Goal: Transaction & Acquisition: Subscribe to service/newsletter

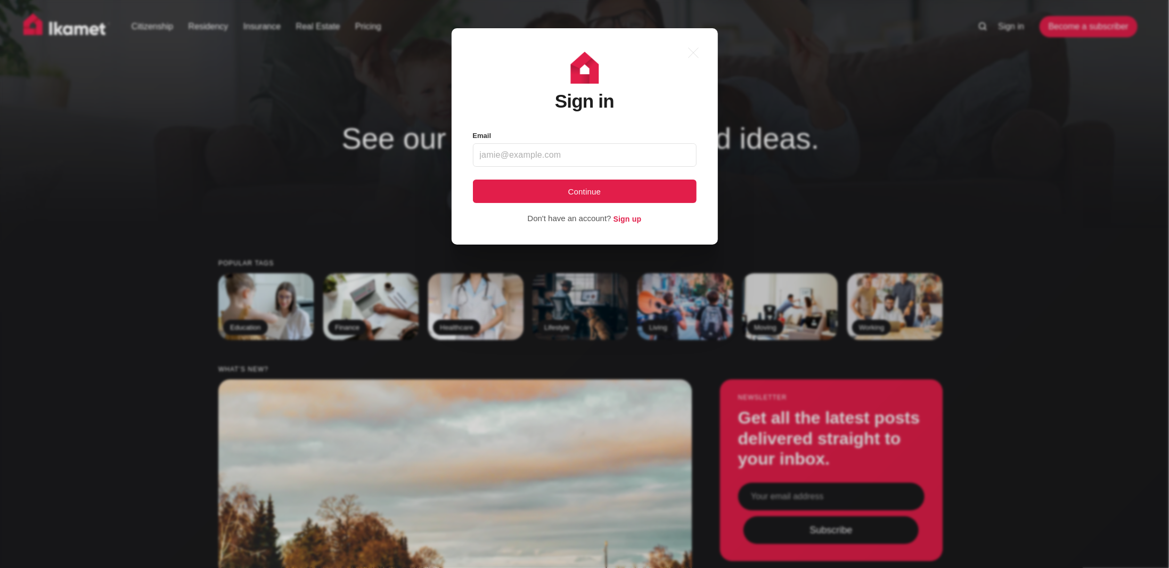
click at [918, 184] on div ".a{fill:none;stroke:currentColor;stroke-linecap:round;stroke-linejoin:round;str…" at bounding box center [592, 284] width 1185 height 568
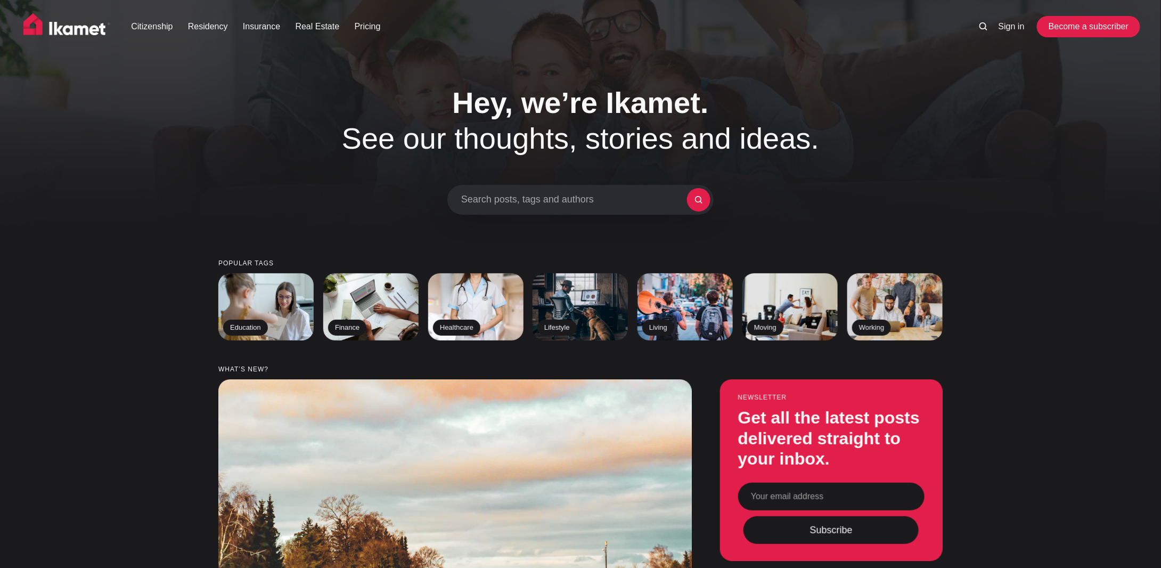
click at [1050, 34] on link "Become a subscriber" at bounding box center [1089, 26] width 98 height 21
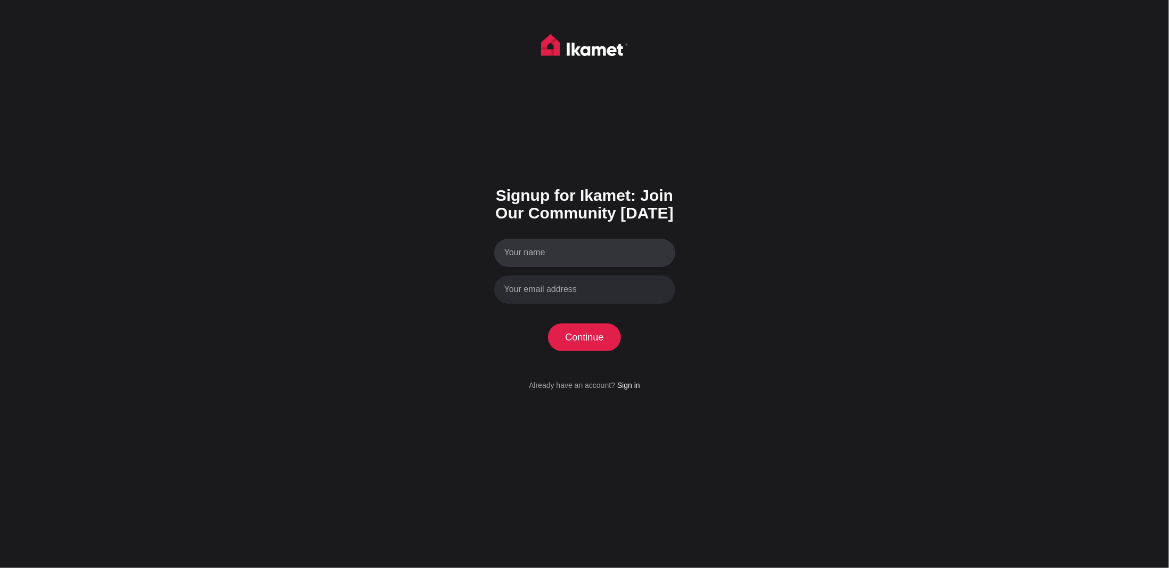
click at [560, 260] on input "Your name" at bounding box center [584, 253] width 181 height 28
type input "Najam"
type input "najamimrann@gmail.com"
click at [597, 328] on button "Continue" at bounding box center [584, 337] width 73 height 28
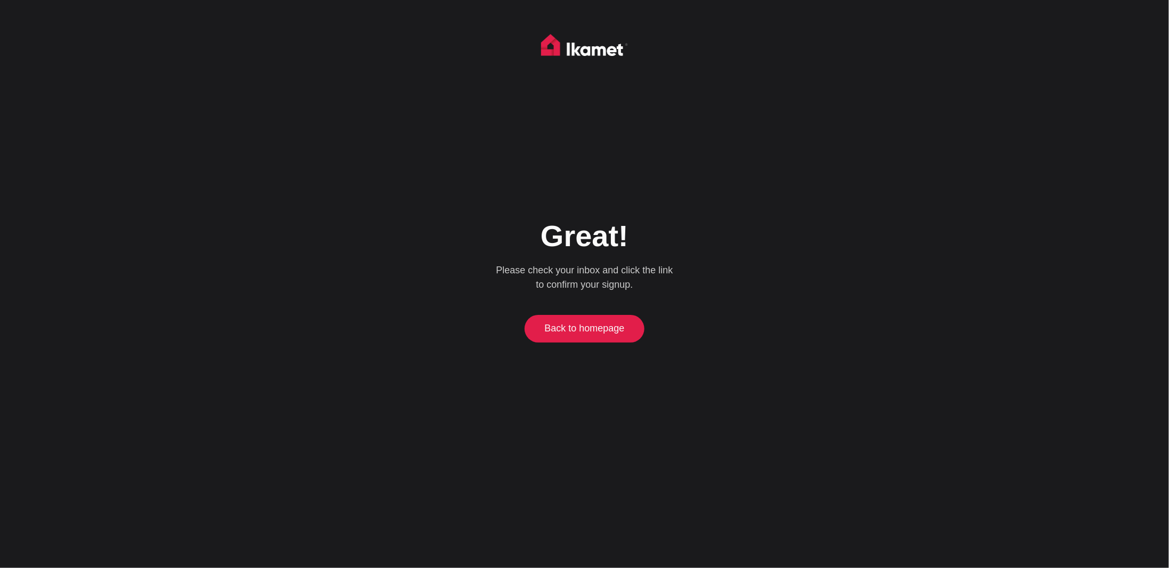
click at [597, 328] on link "Back to homepage" at bounding box center [584, 329] width 115 height 28
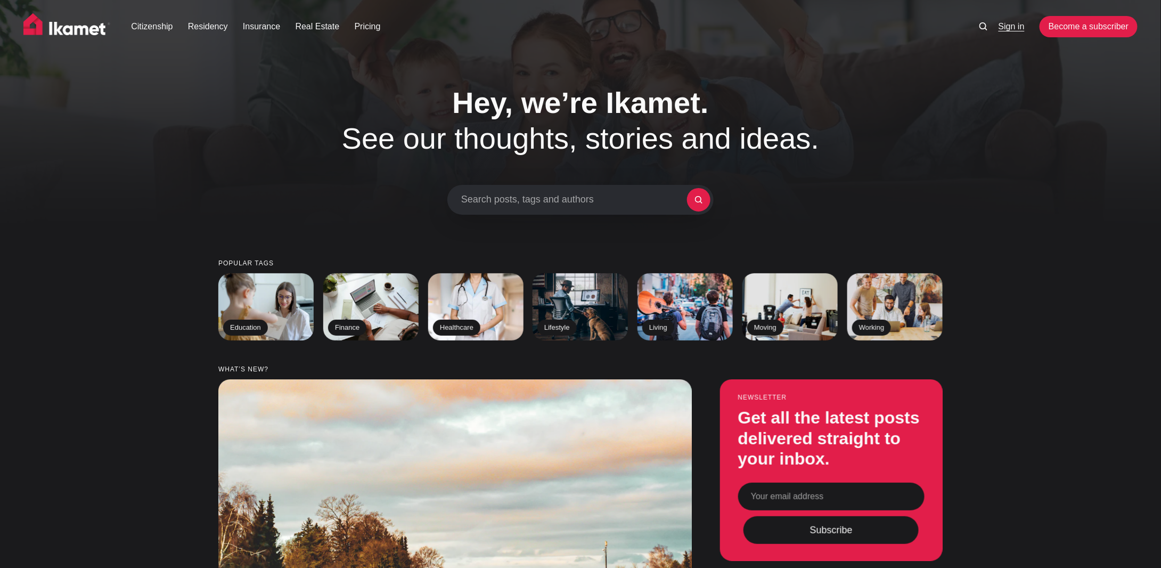
click at [1007, 30] on link "Sign in" at bounding box center [1012, 26] width 26 height 13
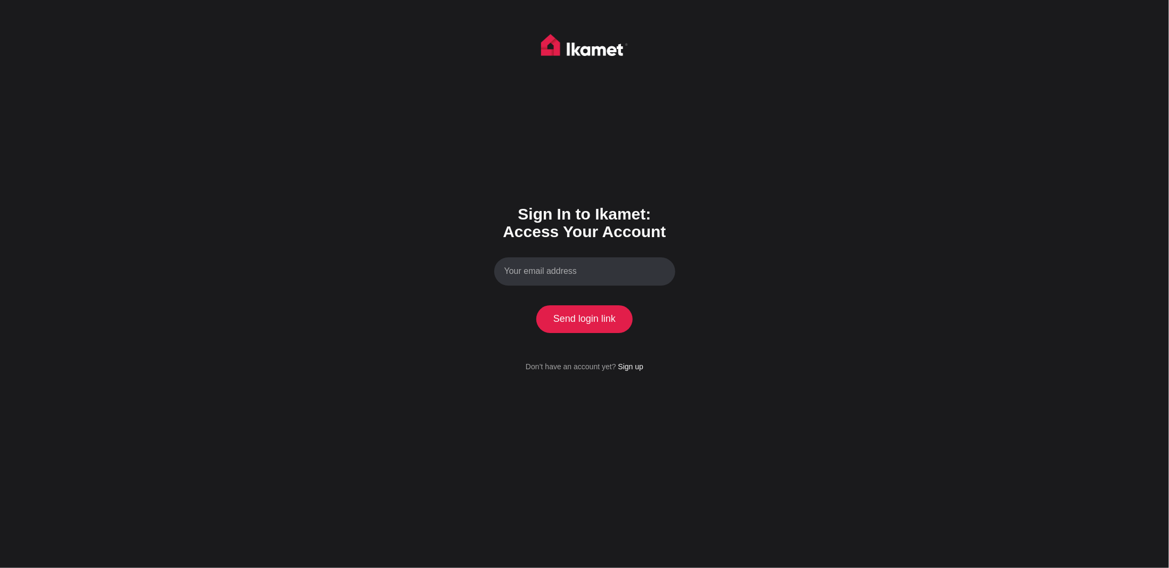
click at [584, 273] on input "Your email address" at bounding box center [584, 271] width 181 height 28
type input "[EMAIL_ADDRESS][DOMAIN_NAME]"
click at [593, 308] on button "Send login link" at bounding box center [584, 319] width 97 height 28
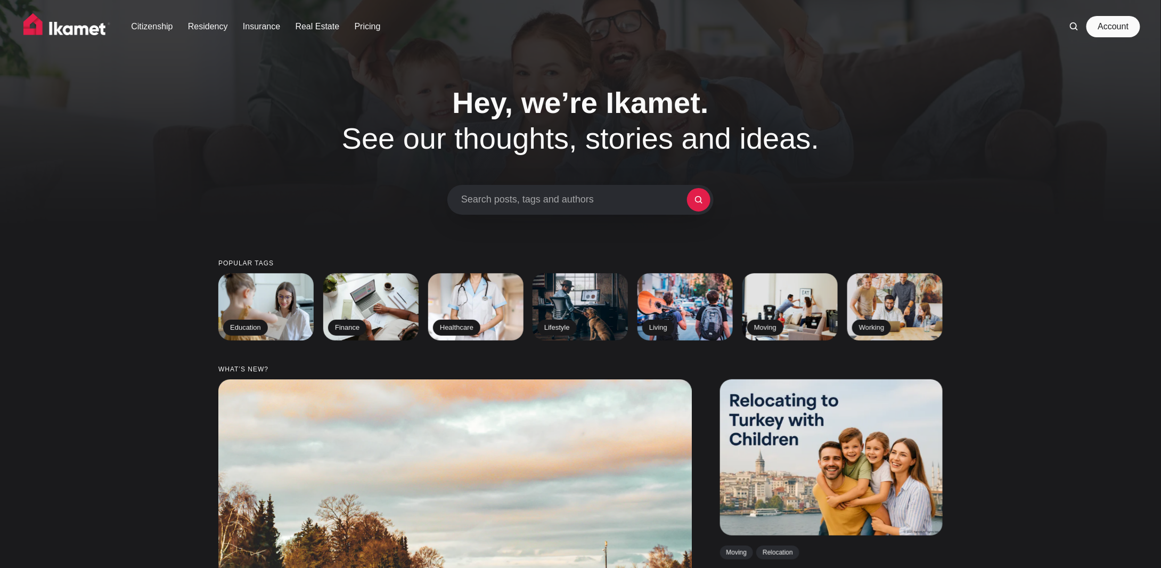
click at [1116, 34] on link "Account" at bounding box center [1113, 26] width 49 height 21
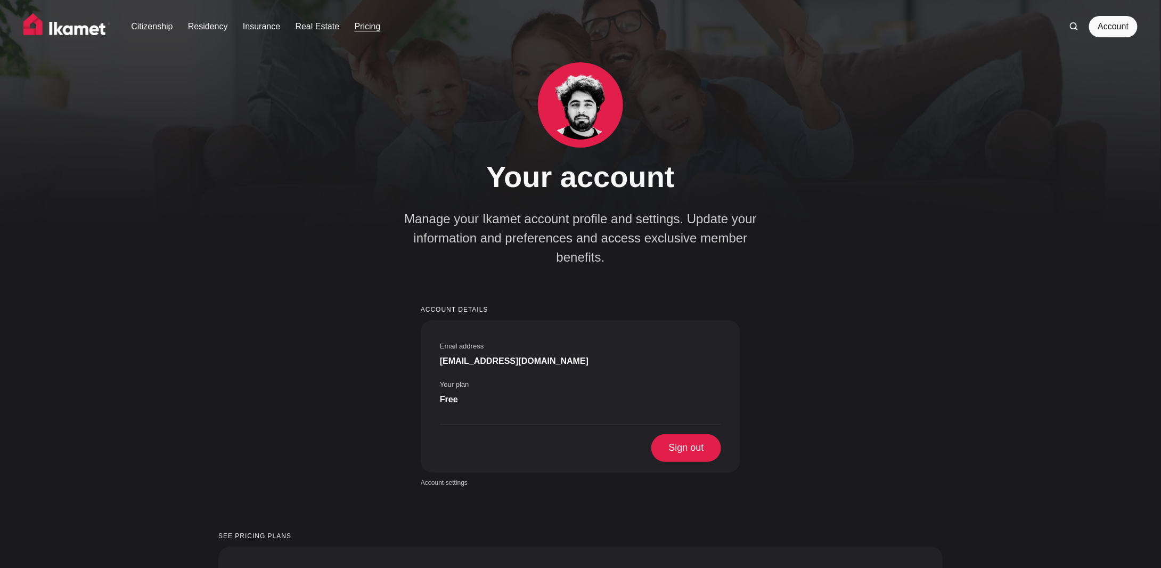
click at [376, 32] on link "Pricing" at bounding box center [368, 26] width 26 height 13
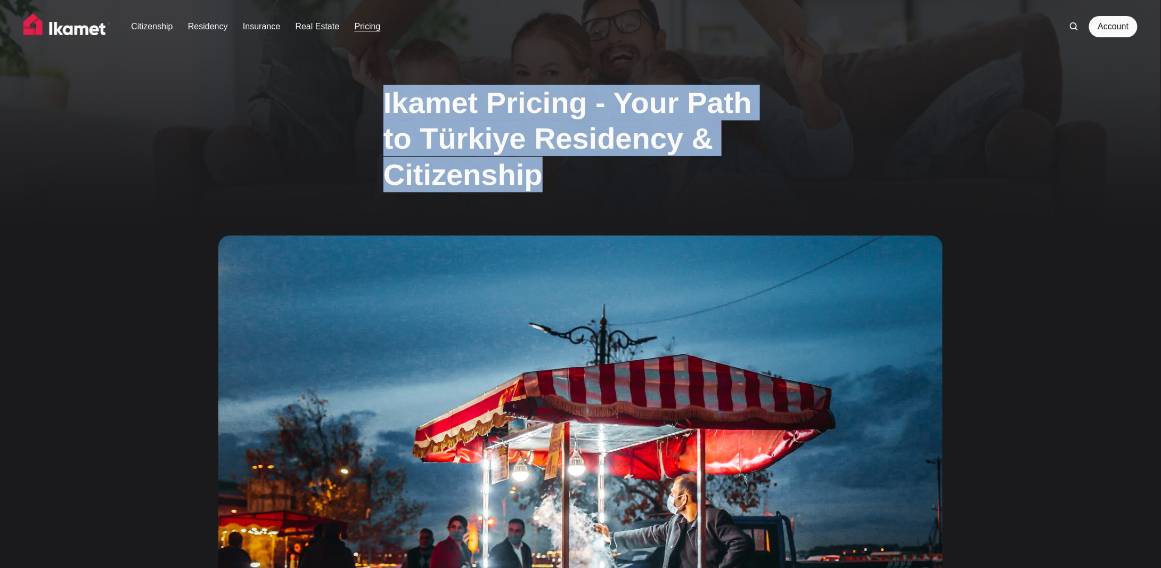
drag, startPoint x: 361, startPoint y: 105, endPoint x: 667, endPoint y: 169, distance: 312.8
click at [667, 169] on div "Ikamet Pricing - Your Path to Türkiye Residency & Citizenship" at bounding box center [580, 363] width 841 height 578
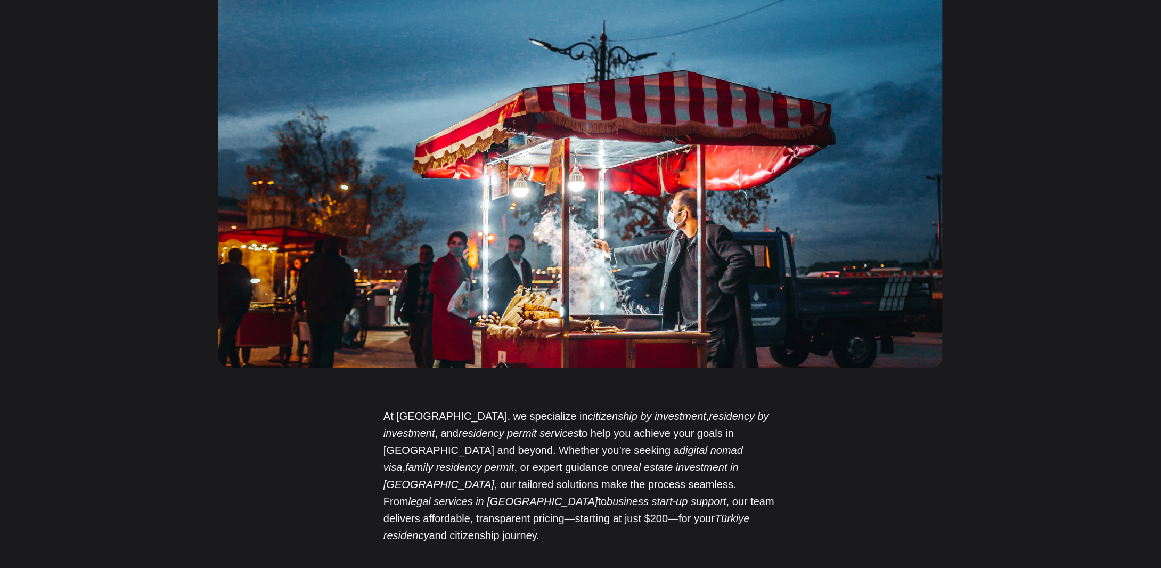
scroll to position [568, 0]
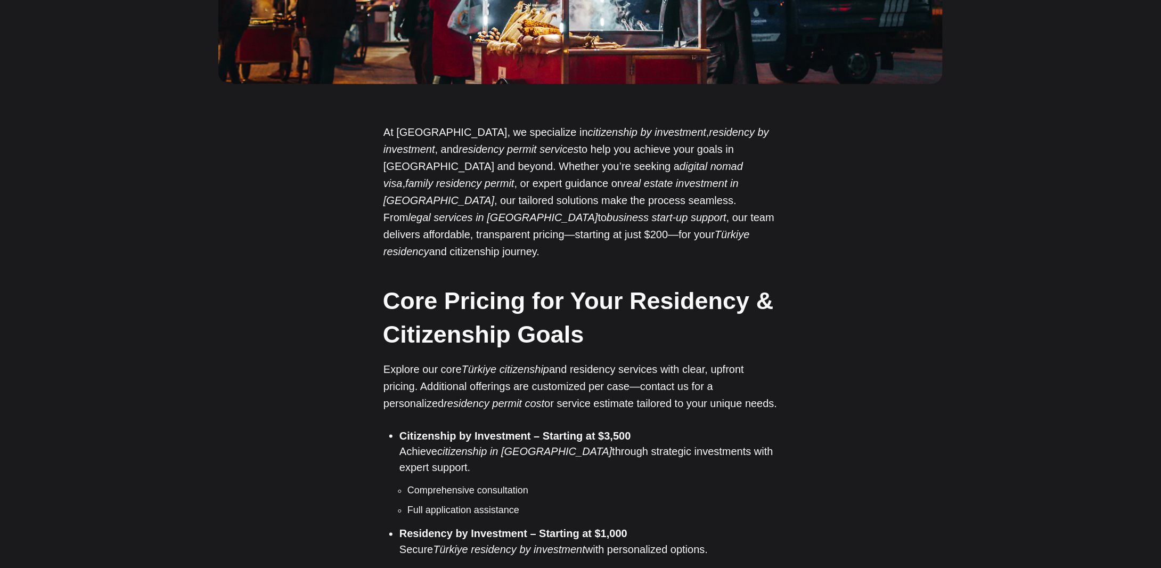
drag, startPoint x: 369, startPoint y: 125, endPoint x: 710, endPoint y: 228, distance: 356.2
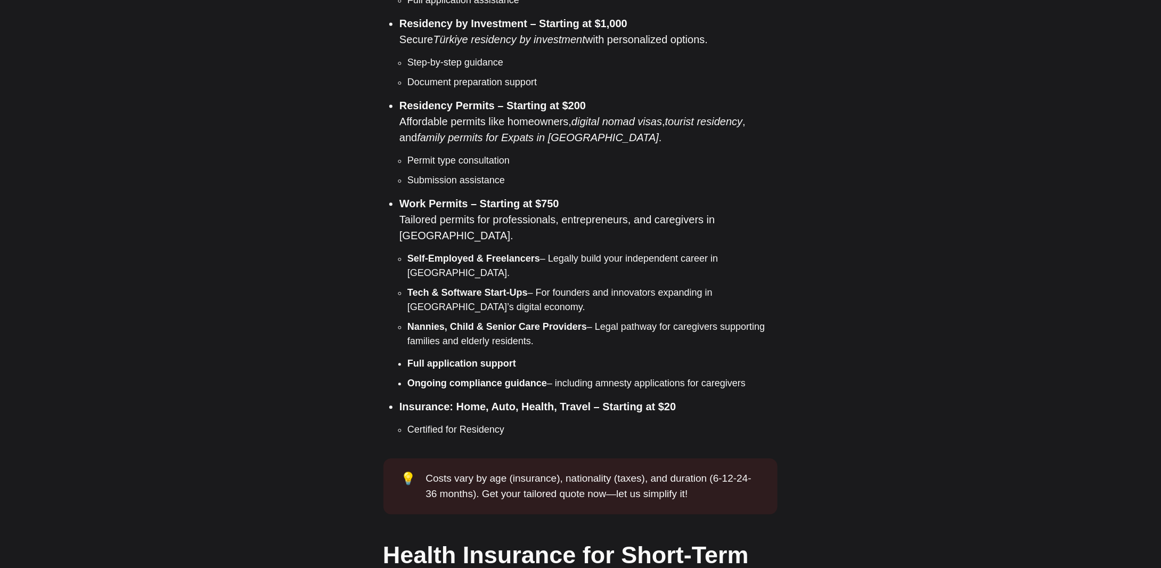
scroll to position [1136, 0]
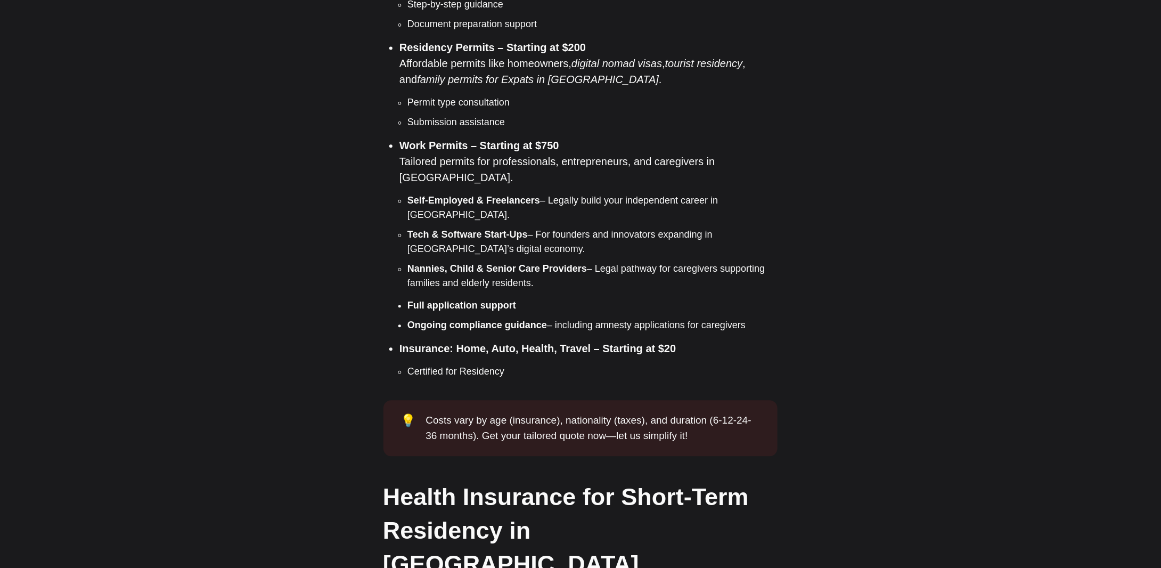
drag, startPoint x: 390, startPoint y: 109, endPoint x: 754, endPoint y: 266, distance: 395.6
click at [754, 266] on ul "Citizenship by Investment – Starting at $3,500 Achieve citizenship in Türkiye t…" at bounding box center [584, 118] width 386 height 519
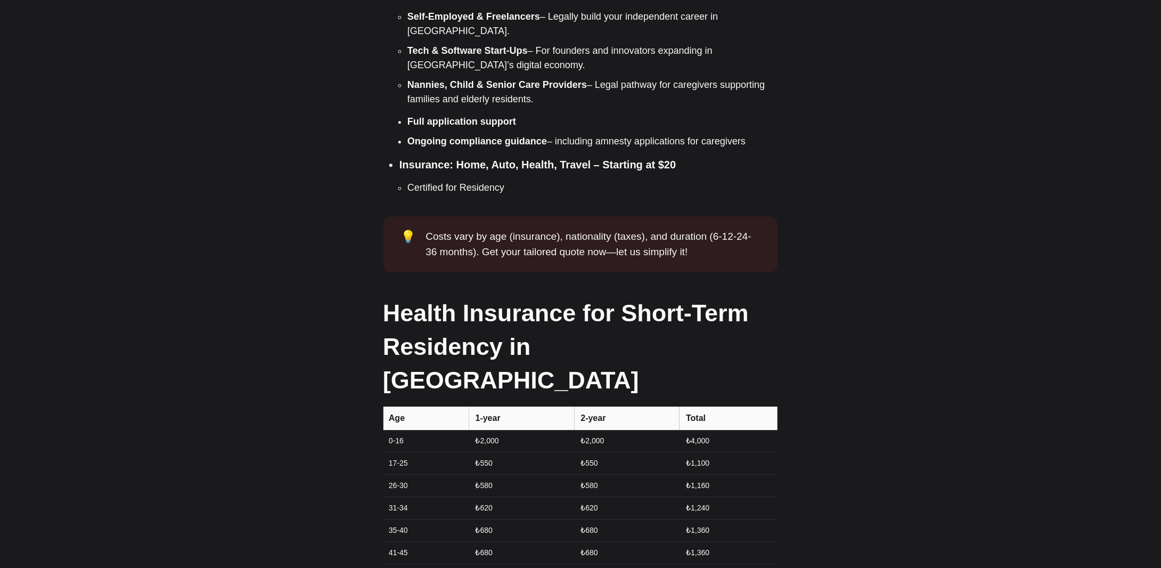
scroll to position [1036, 0]
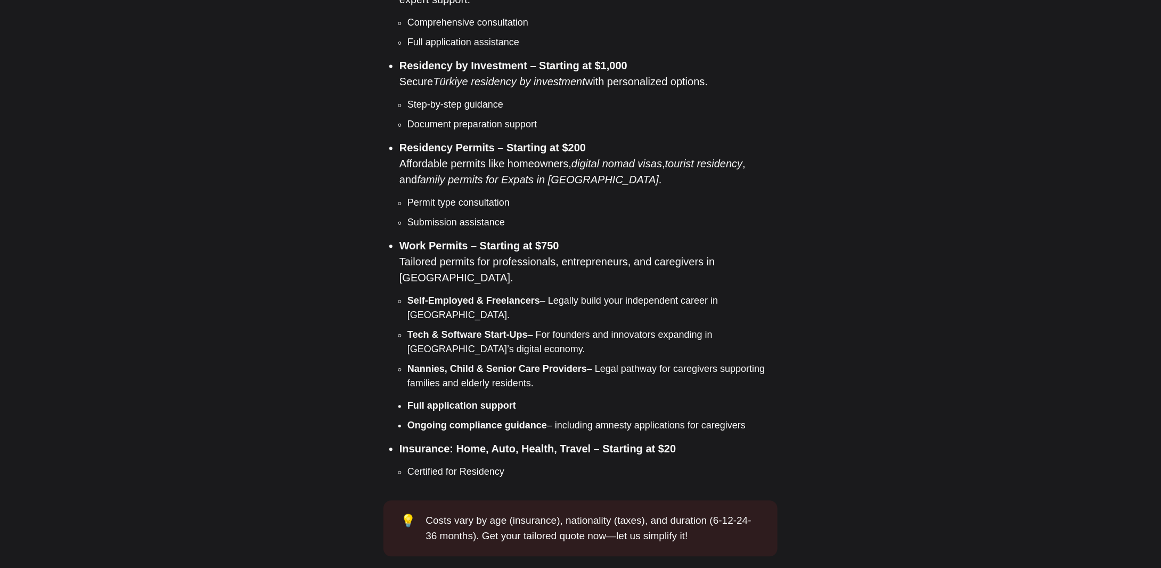
copy ul "Work Permits – Starting at $750 Tailored permits for professionals, entrepreneu…"
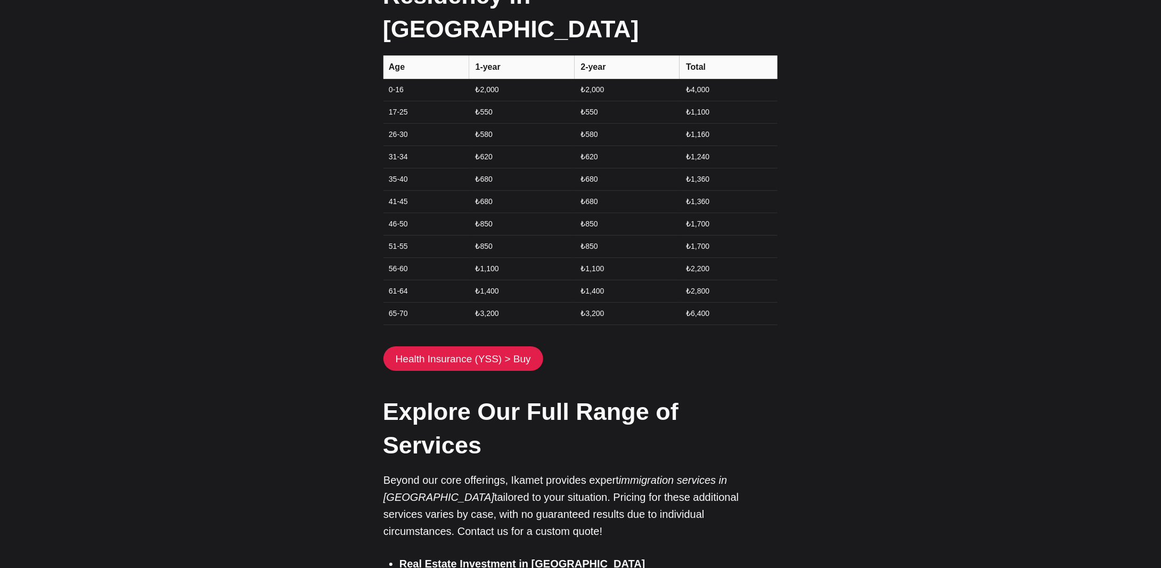
scroll to position [2172, 0]
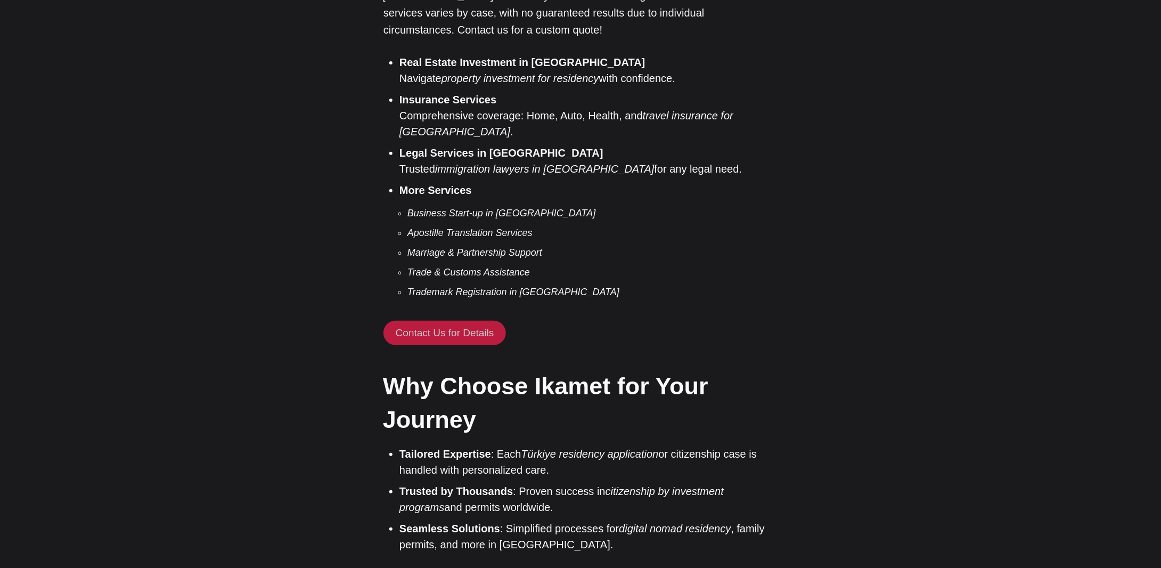
click at [474, 321] on link "Contact Us for Details" at bounding box center [445, 333] width 123 height 25
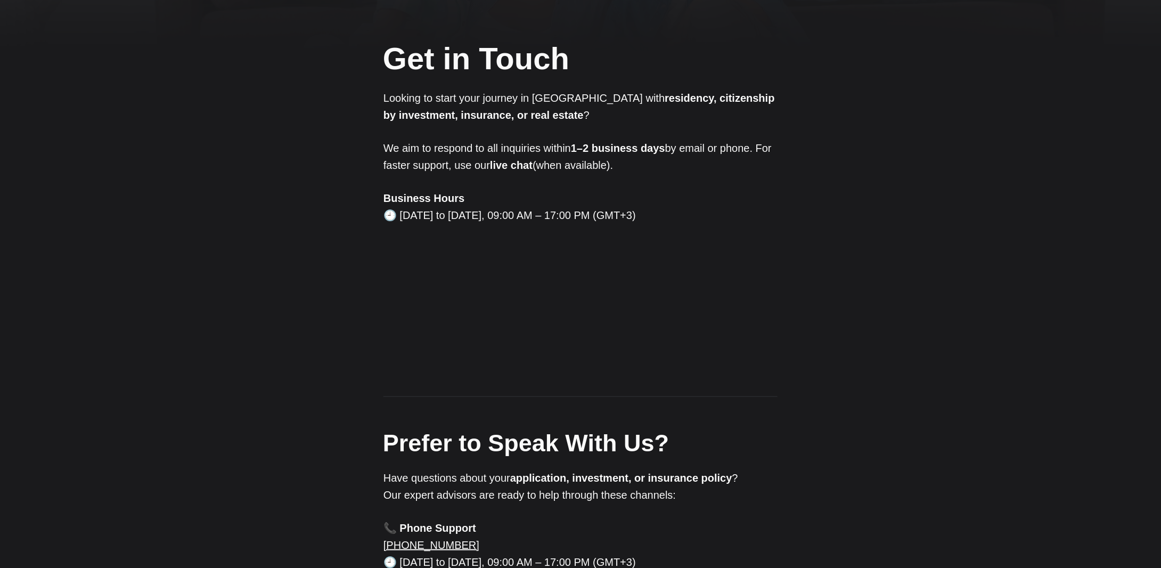
scroll to position [745, 0]
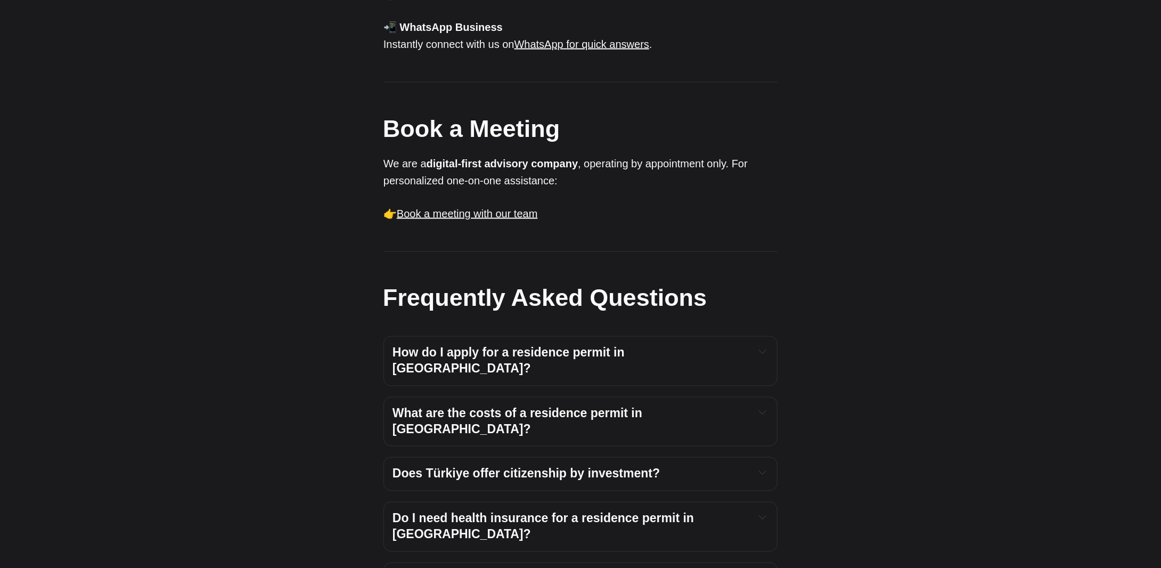
click at [549, 346] on span "How do I apply for a residence permit in [GEOGRAPHIC_DATA]?" at bounding box center [510, 361] width 235 height 30
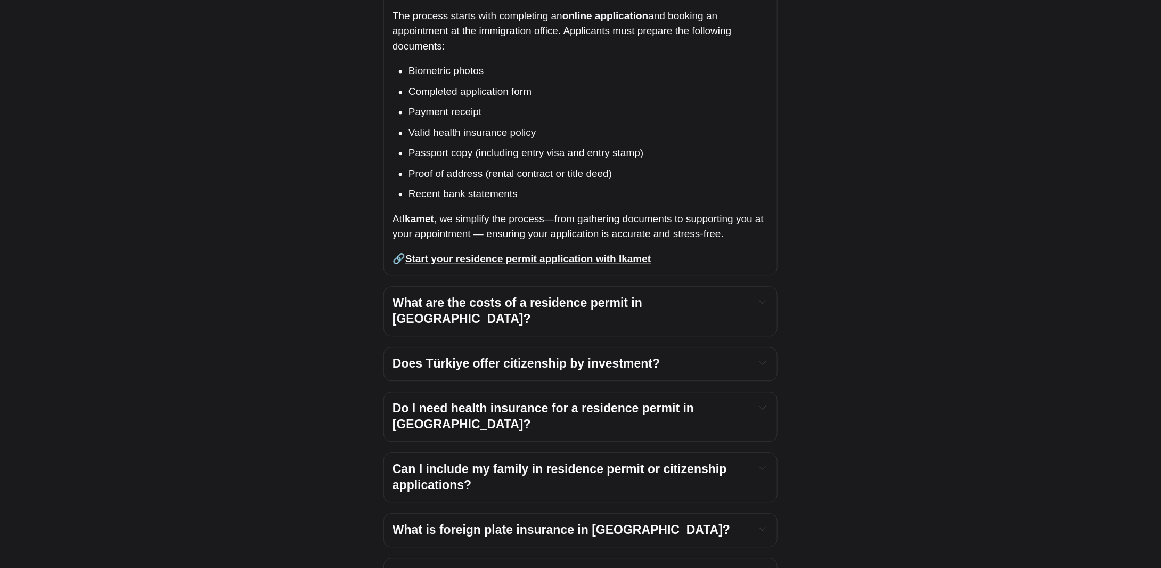
scroll to position [1313, 0]
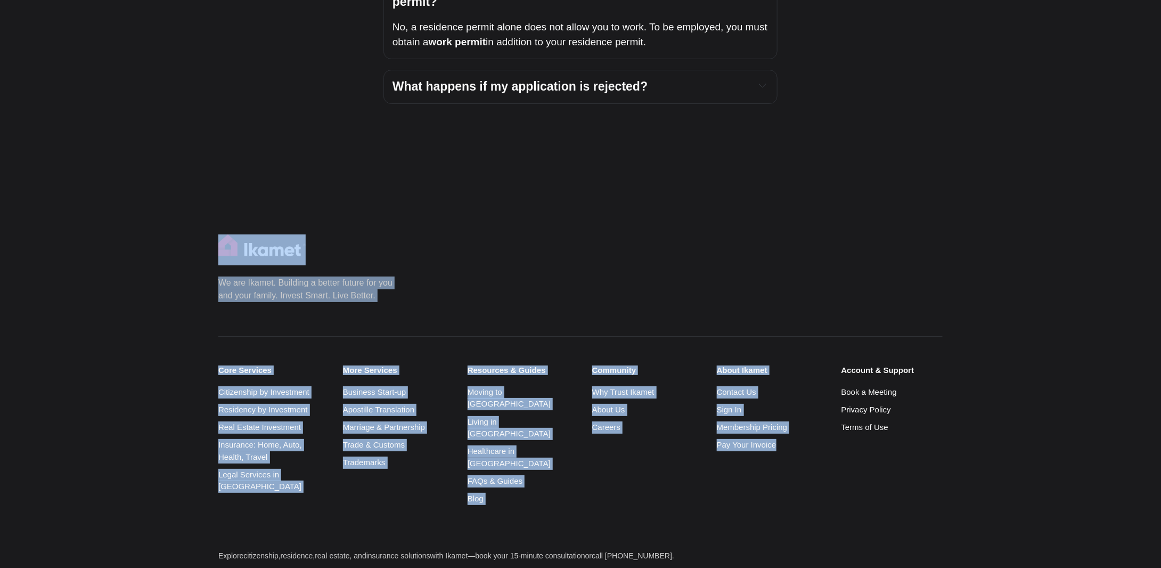
scroll to position [1338, 0]
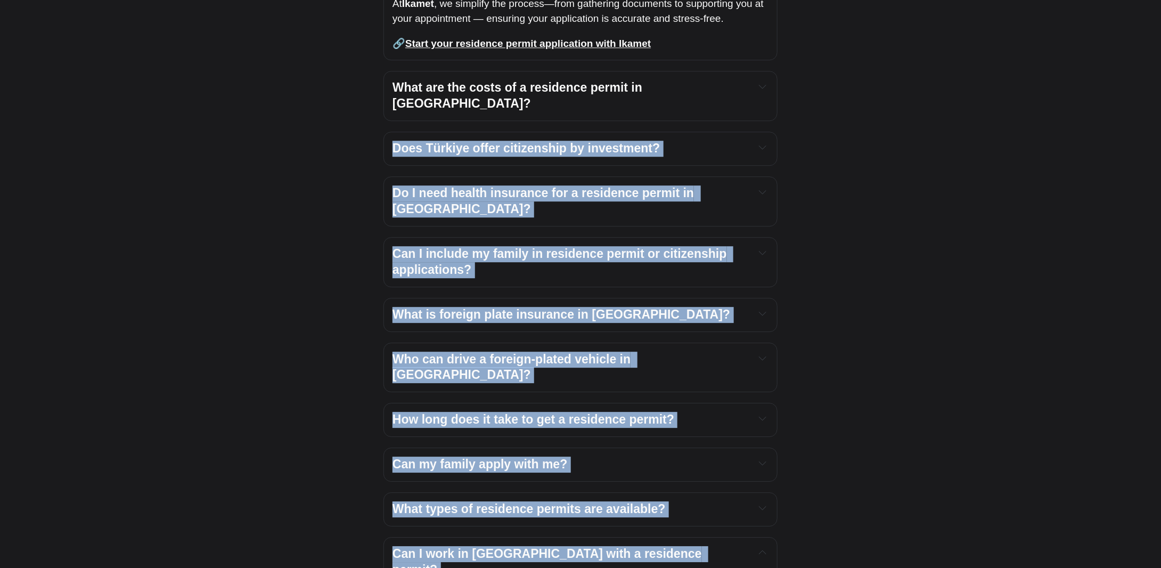
drag, startPoint x: 839, startPoint y: 341, endPoint x: 116, endPoint y: 104, distance: 761.2
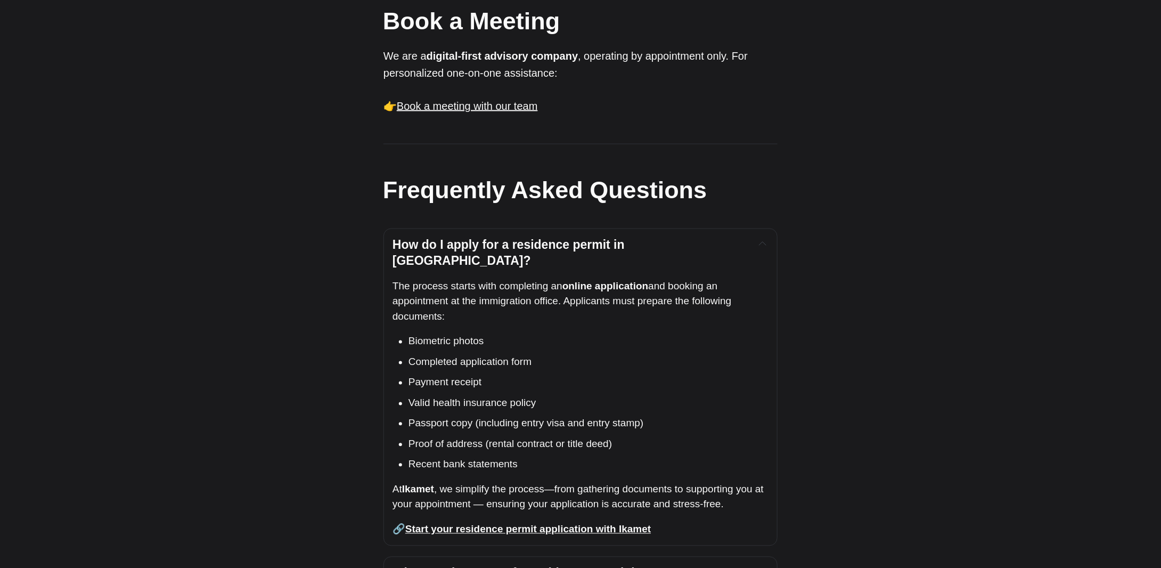
scroll to position [1136, 0]
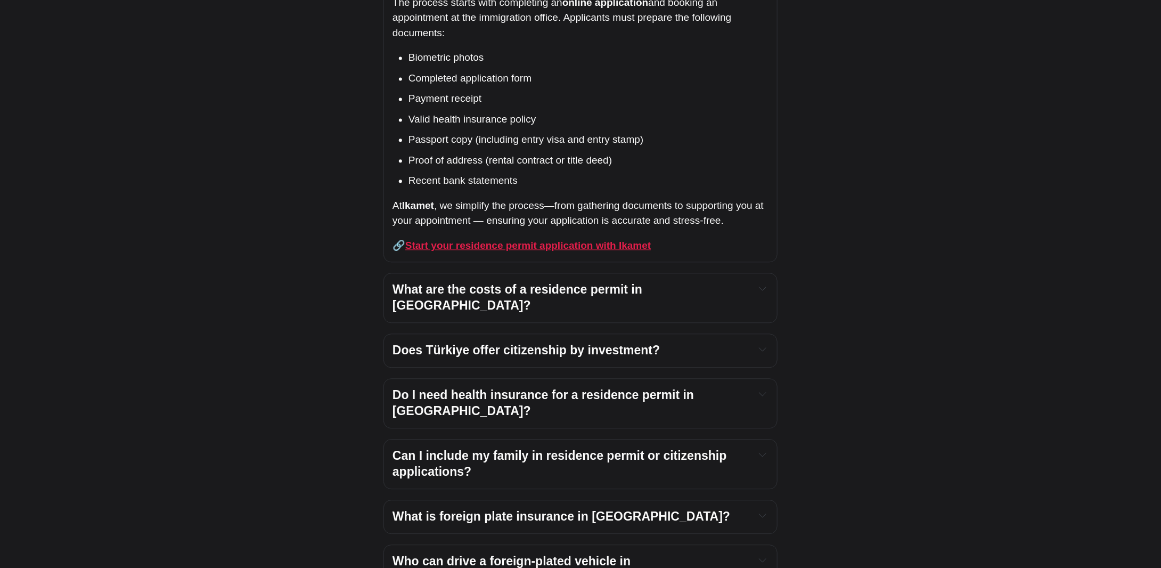
click at [537, 240] on strong "Start your residence permit application with Ikamet" at bounding box center [528, 245] width 246 height 11
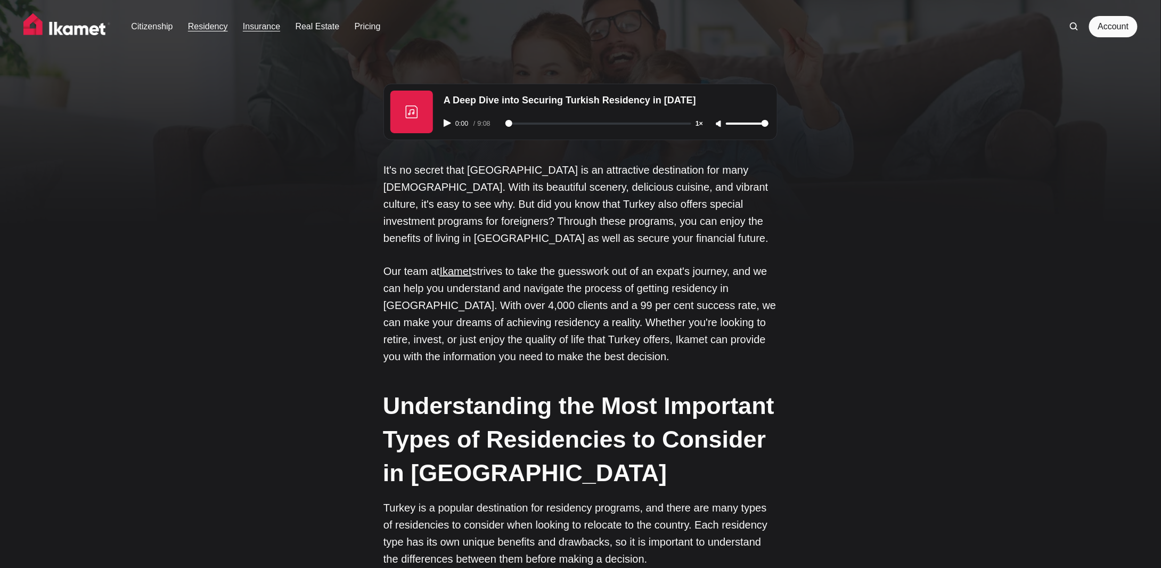
click at [267, 32] on link "Insurance" at bounding box center [261, 26] width 37 height 13
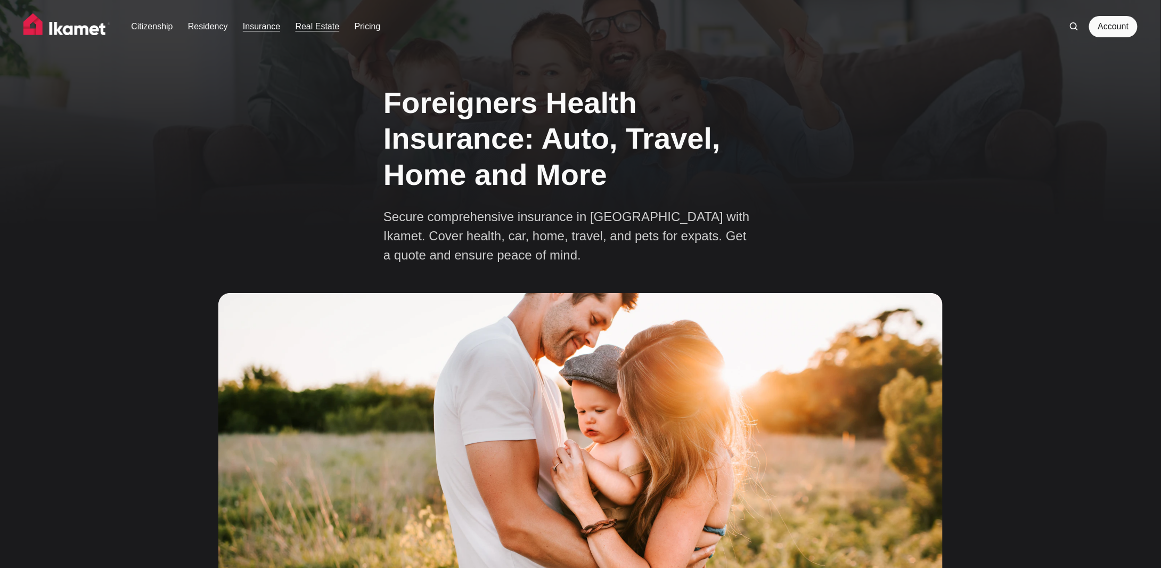
click at [313, 28] on link "Real Estate" at bounding box center [318, 26] width 44 height 13
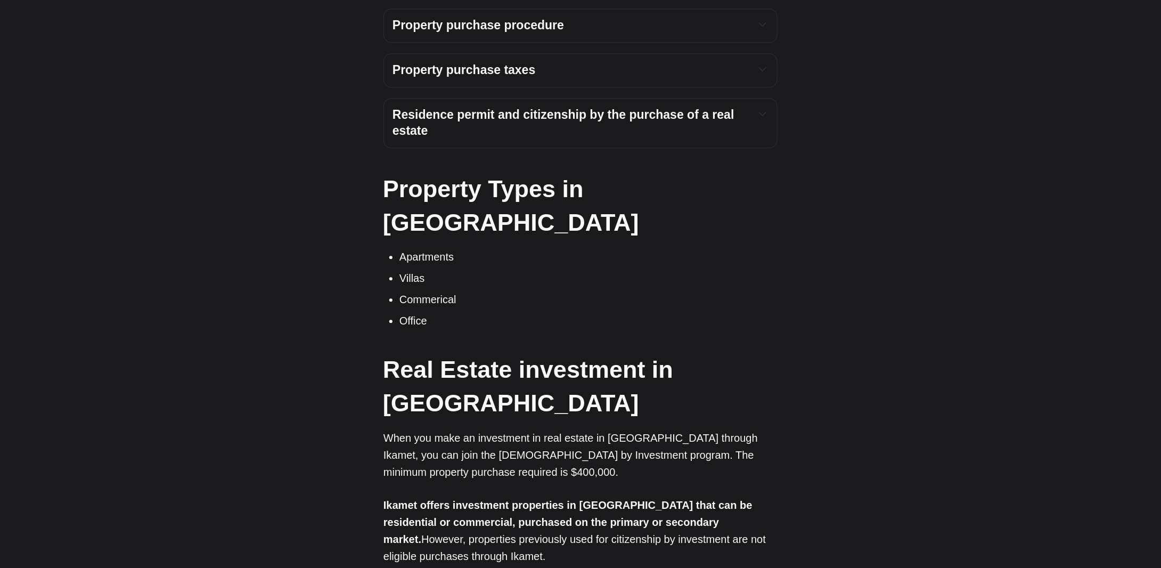
scroll to position [3293, 0]
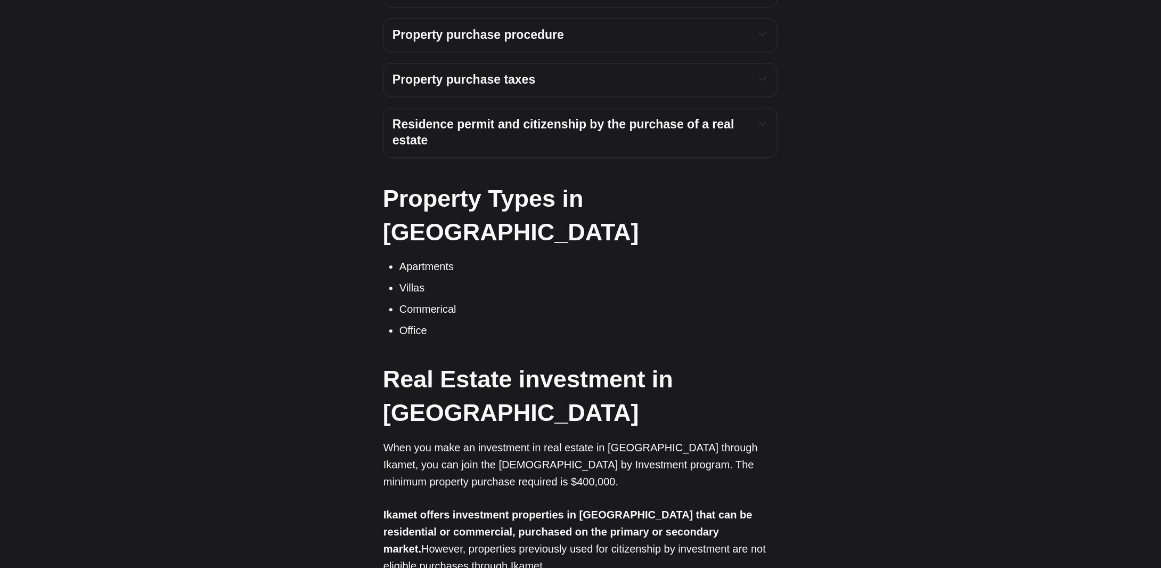
drag, startPoint x: 508, startPoint y: 343, endPoint x: 792, endPoint y: 343, distance: 283.4
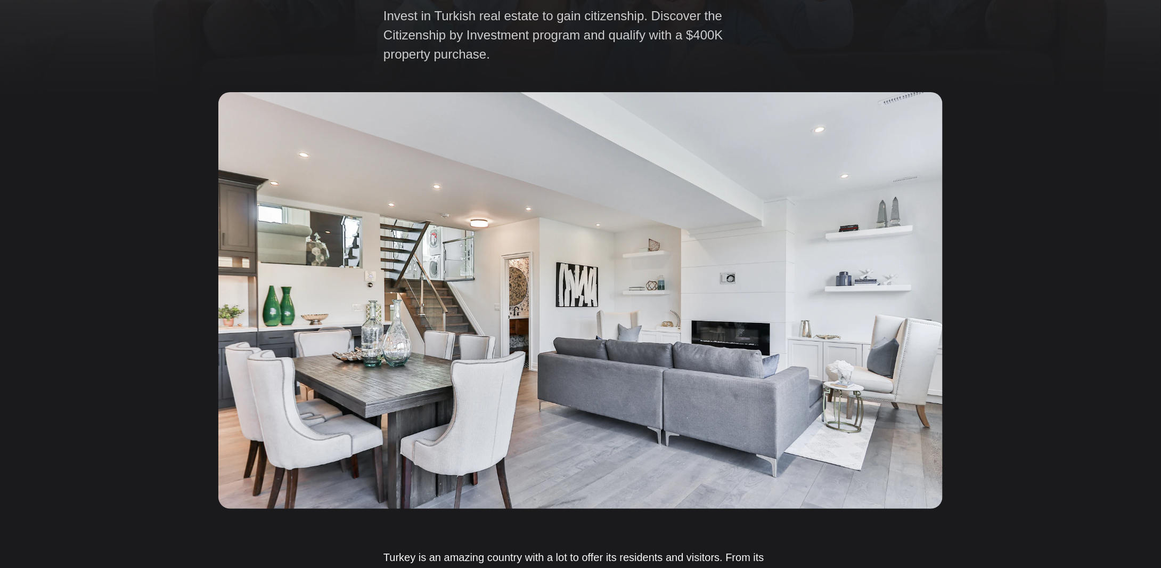
scroll to position [0, 0]
